Goal: Task Accomplishment & Management: Use online tool/utility

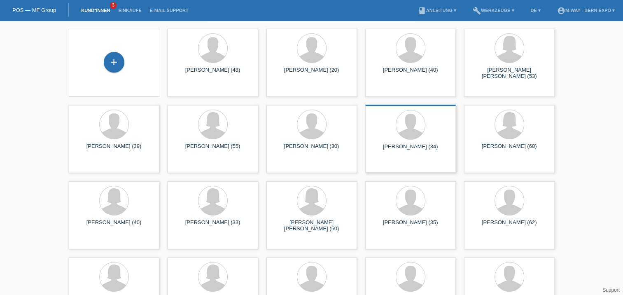
scroll to position [21, 0]
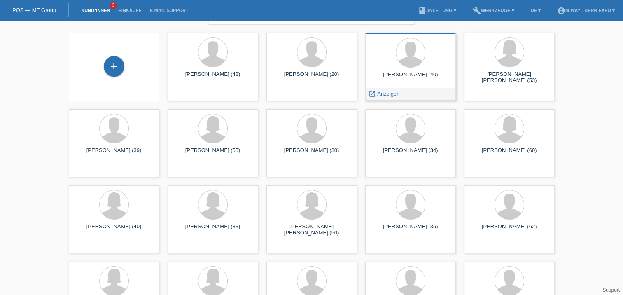
click at [393, 81] on div "Ilic Zeljko (40)" at bounding box center [410, 77] width 77 height 13
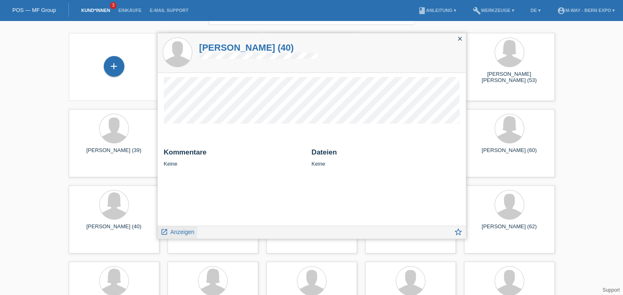
click at [168, 230] on link "launch Anzeigen" at bounding box center [178, 231] width 34 height 10
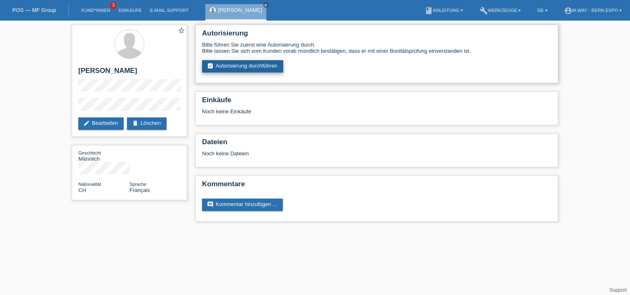
click at [230, 68] on link "assignment_turned_in Autorisierung durchführen" at bounding box center [242, 66] width 81 height 12
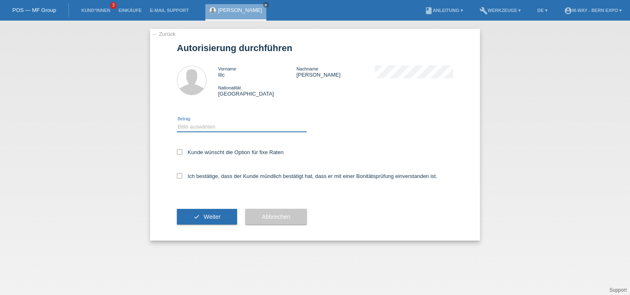
click at [223, 128] on select "Bitte auswählen CHF 1.00 - CHF 499.00 CHF 500.00 - CHF 1'999.00 CHF 2'000.00 - …" at bounding box center [242, 127] width 130 height 10
select select "3"
click at [177, 122] on select "Bitte auswählen CHF 1.00 - CHF 499.00 CHF 500.00 - CHF 1'999.00 CHF 2'000.00 - …" at bounding box center [242, 127] width 130 height 10
click at [180, 183] on div "Ich bestätige, dass der Kunde mündlich bestätigt hat, dass er mit einer Bonität…" at bounding box center [315, 179] width 276 height 28
click at [181, 180] on div "Ich bestätige, dass der Kunde mündlich bestätigt hat, dass er mit einer Bonität…" at bounding box center [315, 179] width 276 height 28
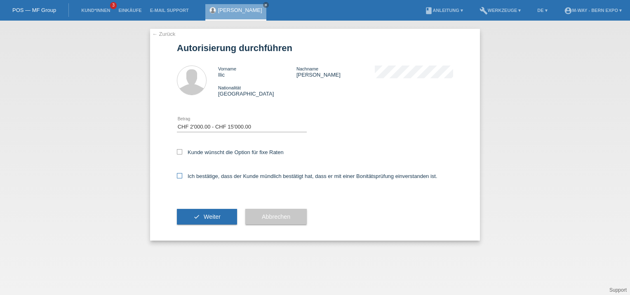
click at [180, 178] on icon at bounding box center [179, 175] width 5 height 5
click at [180, 178] on input "Ich bestätige, dass der Kunde mündlich bestätigt hat, dass er mit einer Bonität…" at bounding box center [179, 175] width 5 height 5
checkbox input "true"
click at [198, 216] on icon "check" at bounding box center [196, 216] width 7 height 7
